Goal: Check status: Check status

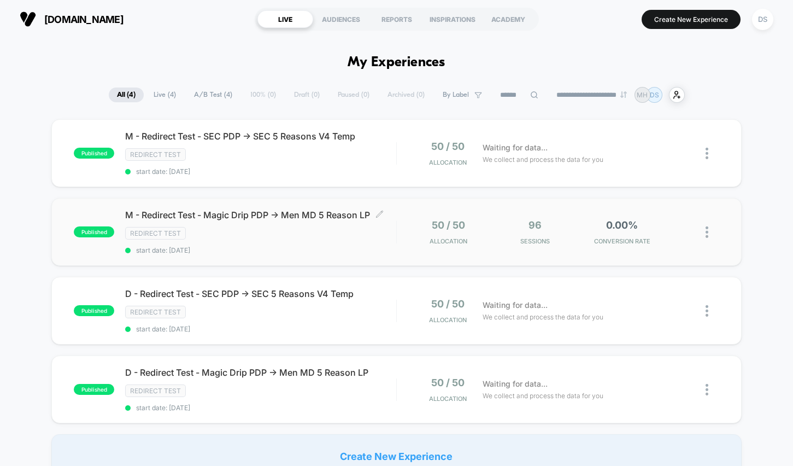
click at [301, 239] on div "Redirect Test" at bounding box center [260, 233] width 270 height 13
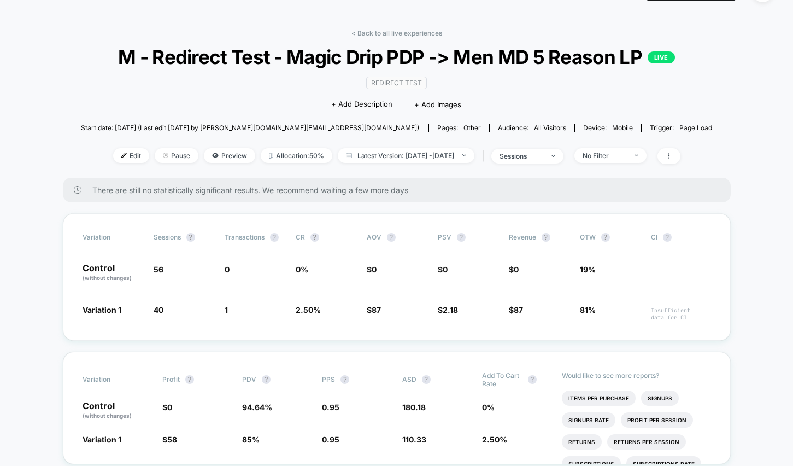
scroll to position [29, 0]
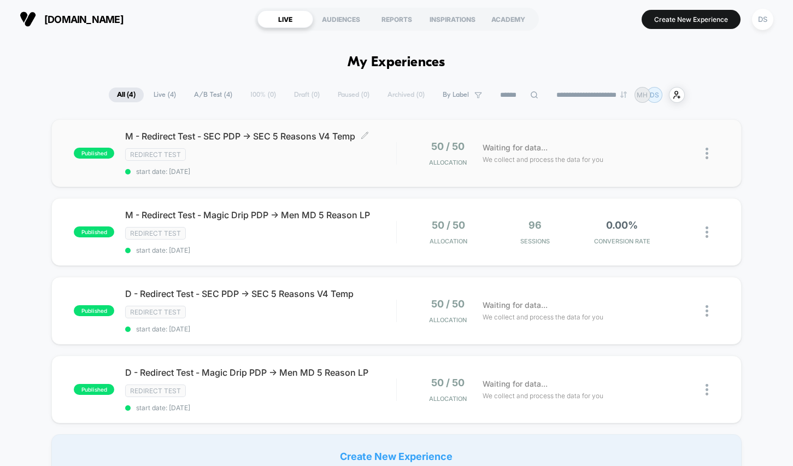
click at [331, 162] on div "M - Redirect Test - SEC PDP -> SEC 5 Reasons V4 Temp Click to edit experience d…" at bounding box center [260, 153] width 270 height 45
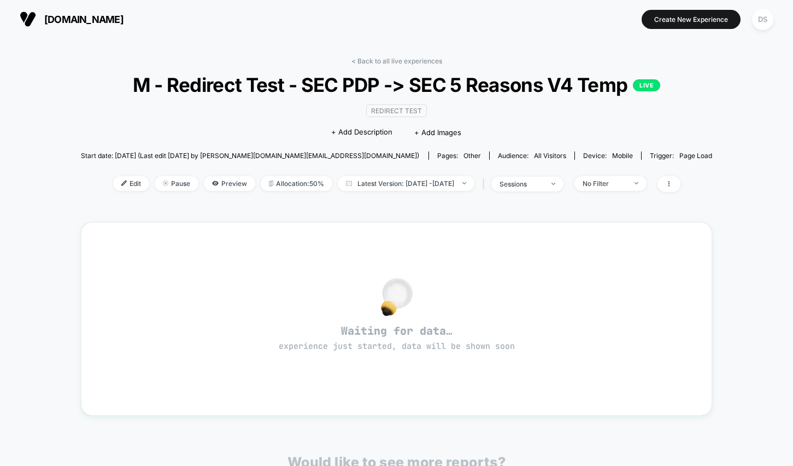
click at [382, 192] on div "< Back to all live experiences M - Redirect Test - SEC PDP -> SEC 5 Reasons V4 …" at bounding box center [397, 131] width 632 height 149
click at [380, 190] on div "Edit Pause Preview Allocation: 50% Latest Version: [DATE] - [DATE] | sessions N…" at bounding box center [397, 184] width 632 height 16
click at [379, 189] on span "Latest Version: [DATE] - [DATE]" at bounding box center [406, 183] width 137 height 15
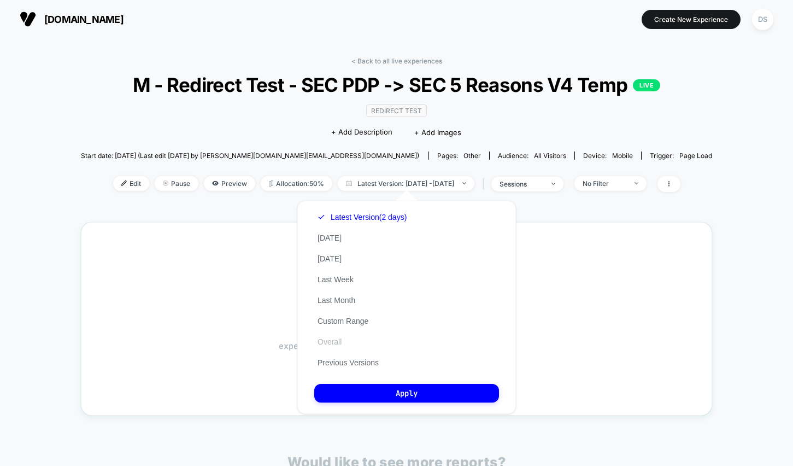
click at [337, 342] on button "Overall" at bounding box center [329, 342] width 31 height 10
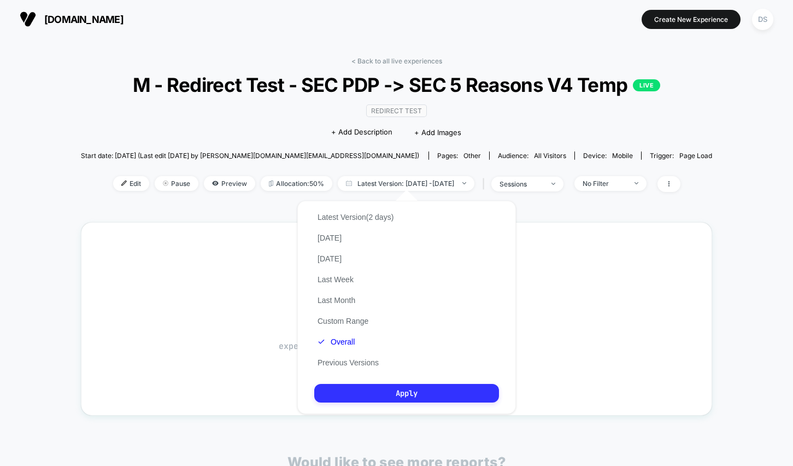
click at [343, 389] on button "Apply" at bounding box center [406, 393] width 185 height 19
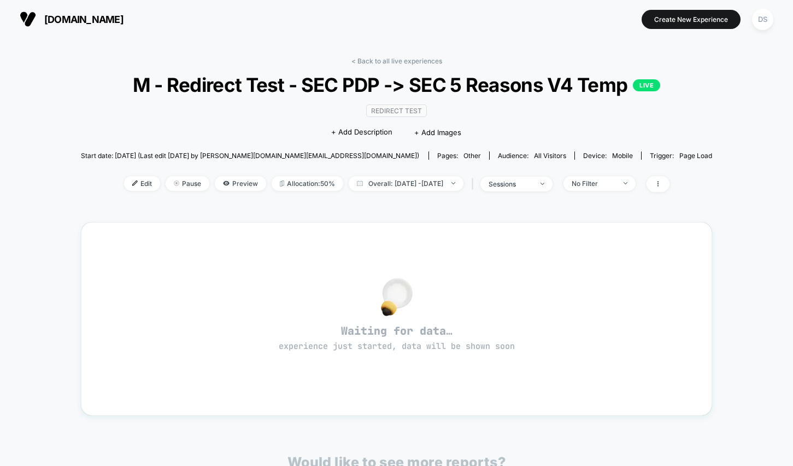
click at [392, 83] on span "M - Redirect Test - SEC PDP -> SEC 5 Reasons V4 Temp LIVE" at bounding box center [397, 84] width 568 height 23
click at [387, 69] on div "< Back to all live experiences M - Redirect Test - SEC PDP -> SEC 5 Reasons V4 …" at bounding box center [397, 131] width 632 height 149
click at [384, 62] on link "< Back to all live experiences" at bounding box center [396, 61] width 91 height 8
